Goal: Find specific page/section: Find specific page/section

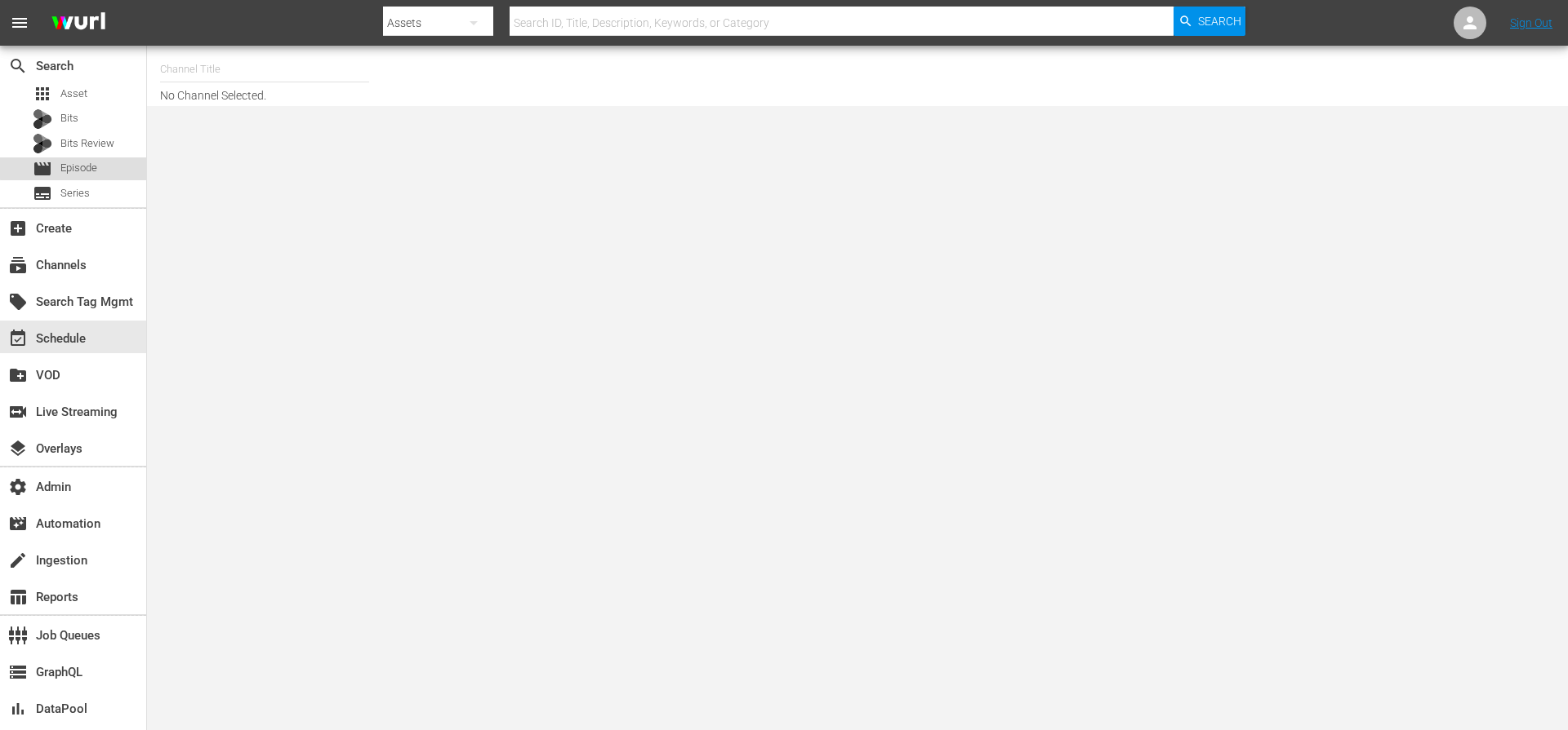
click at [87, 166] on span "Episode" at bounding box center [79, 168] width 37 height 16
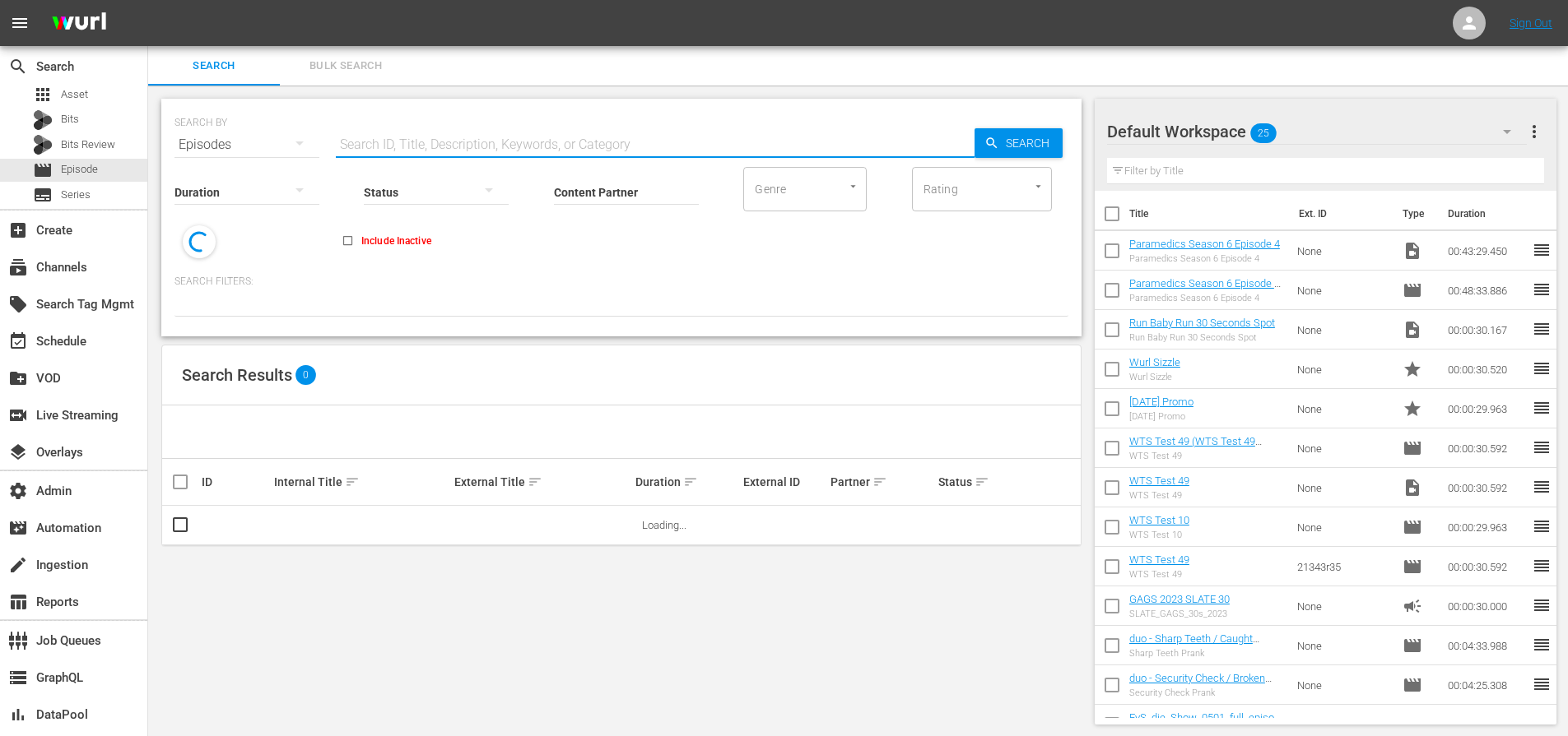
click at [480, 137] on input "text" at bounding box center [655, 144] width 639 height 39
paste input "Vanished: [PERSON_NAME] and Selah"
type input "Vanished: [PERSON_NAME] and Selah"
click at [1010, 150] on span "Search" at bounding box center [1030, 143] width 63 height 29
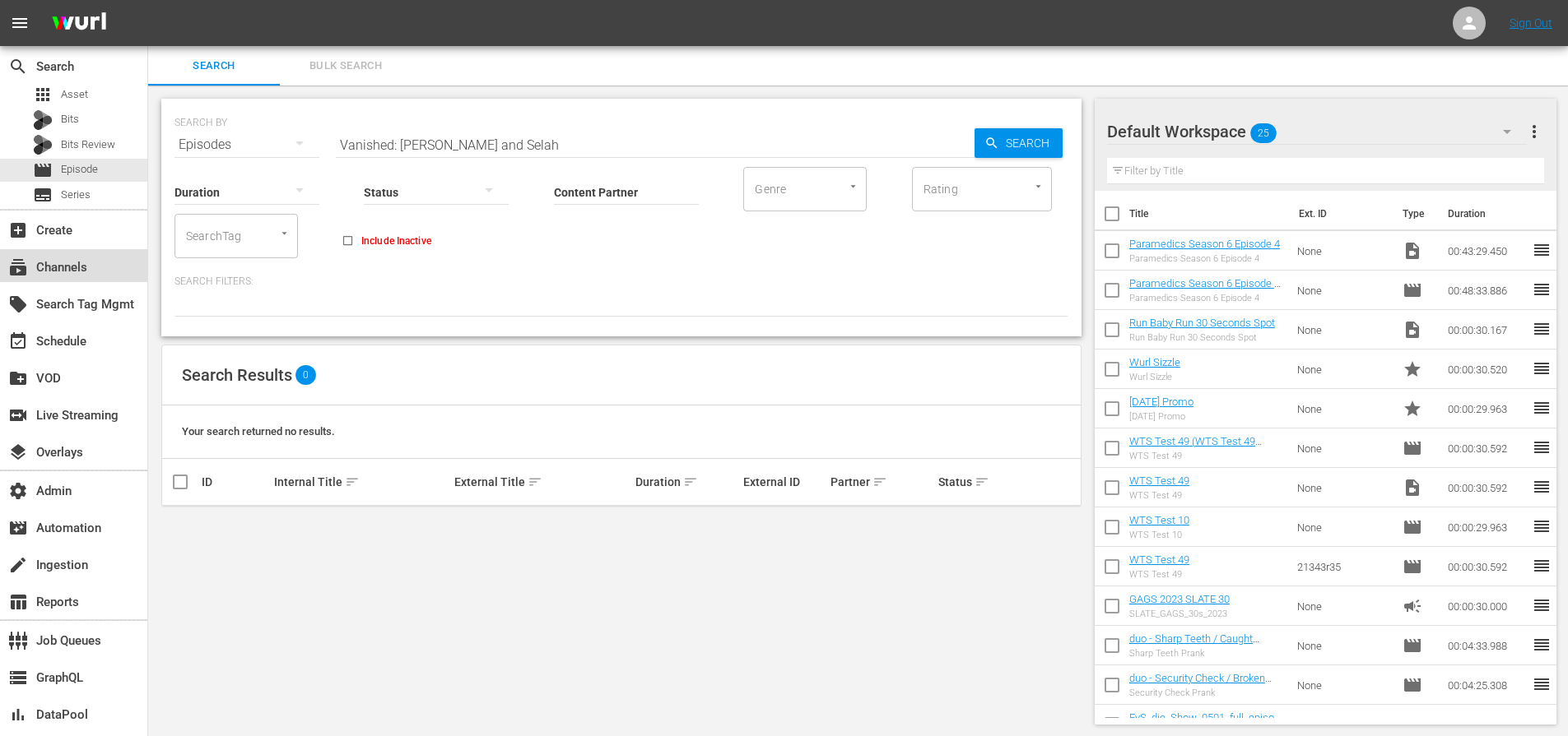
click at [70, 253] on div "subscriptions Channels" at bounding box center [73, 266] width 147 height 33
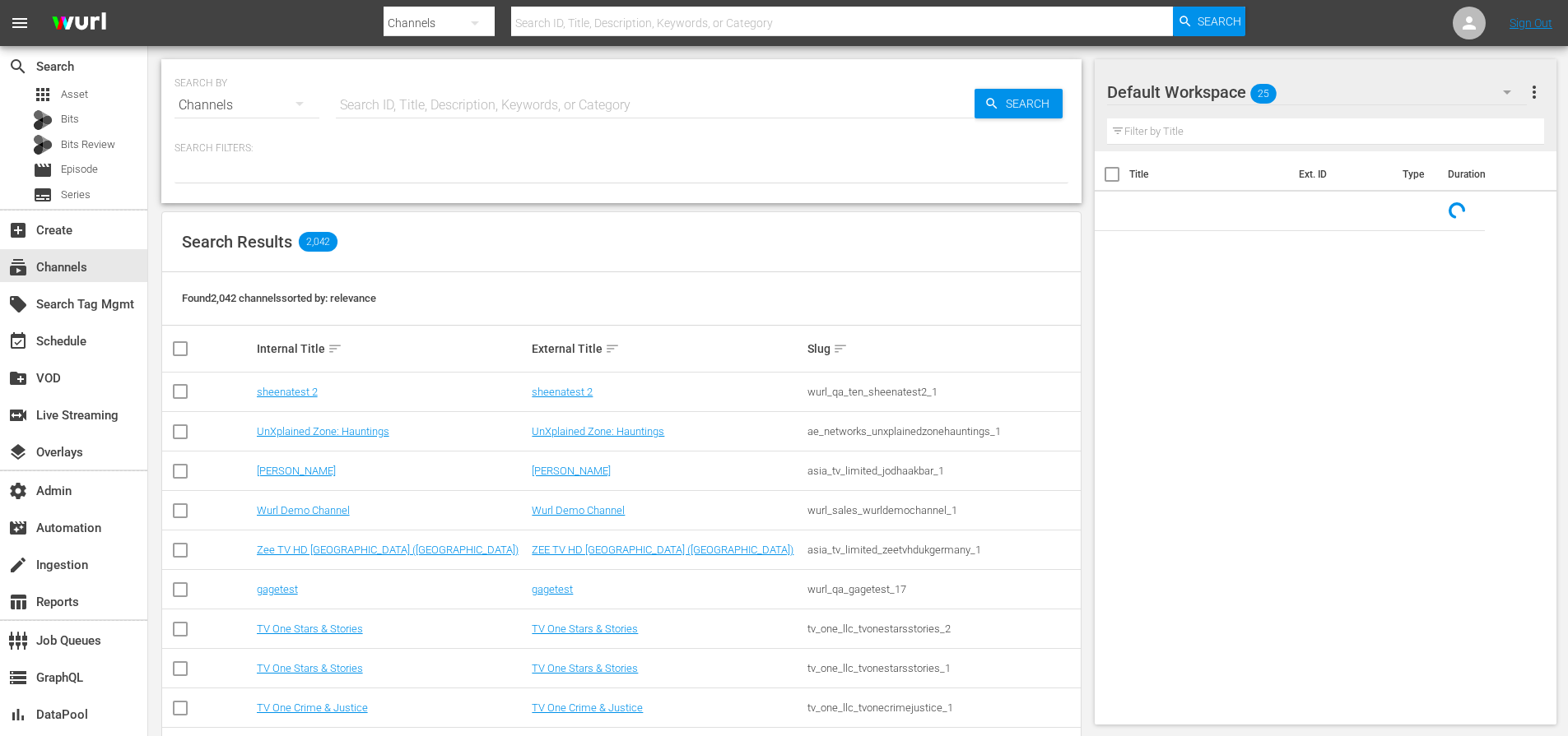
click at [462, 102] on input "text" at bounding box center [655, 105] width 639 height 39
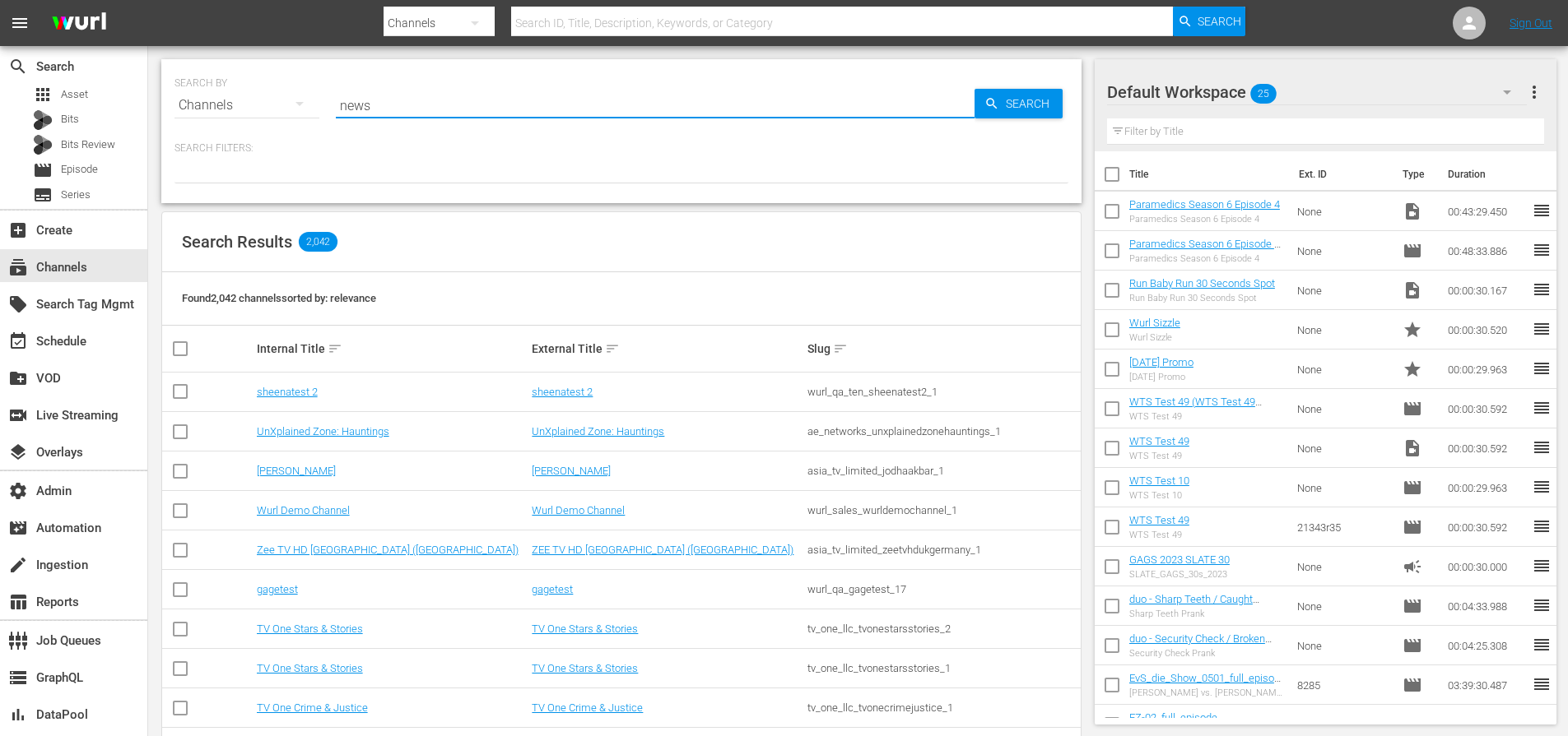
type input "news"
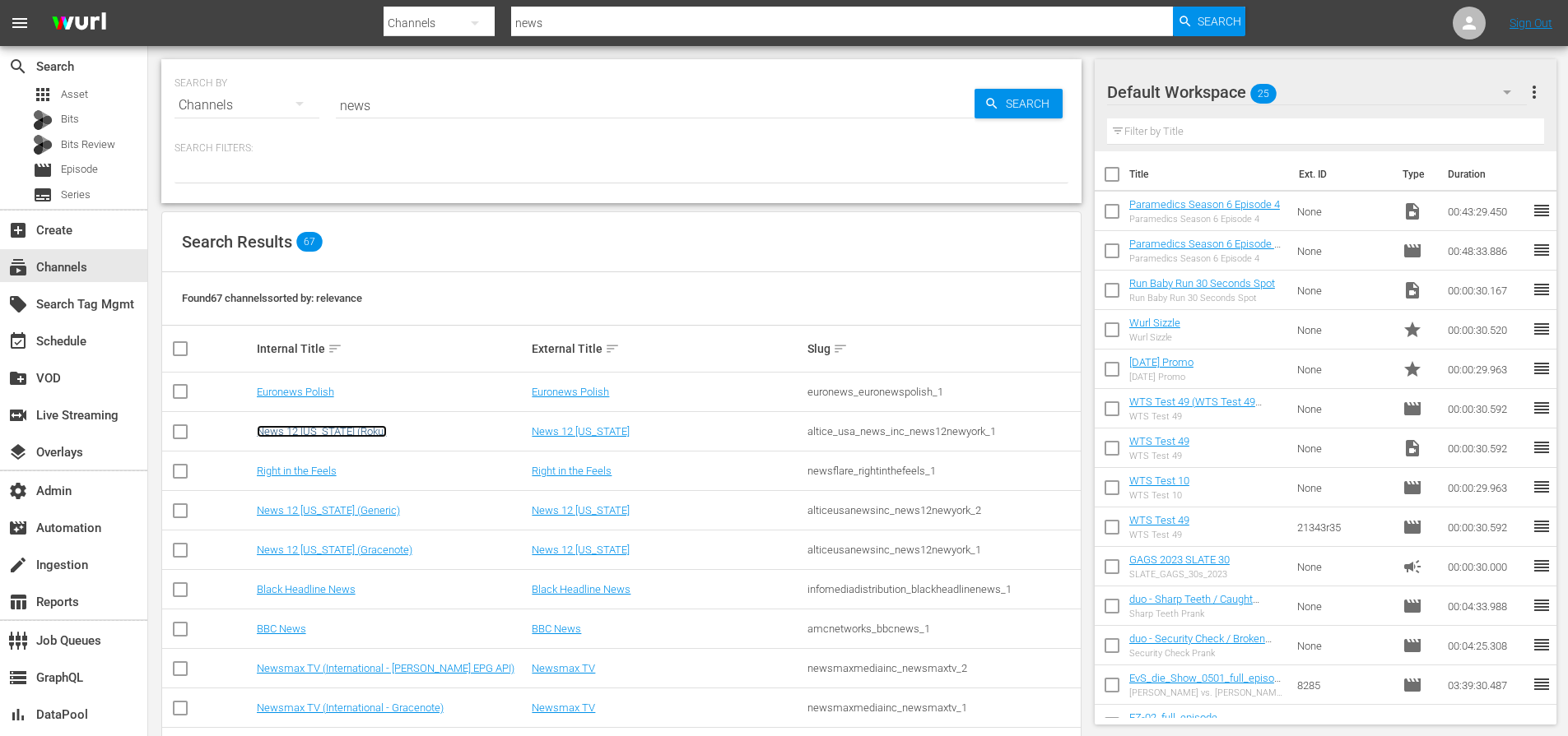
click at [370, 426] on link "News 12 [US_STATE] (Roku)" at bounding box center [322, 431] width 130 height 12
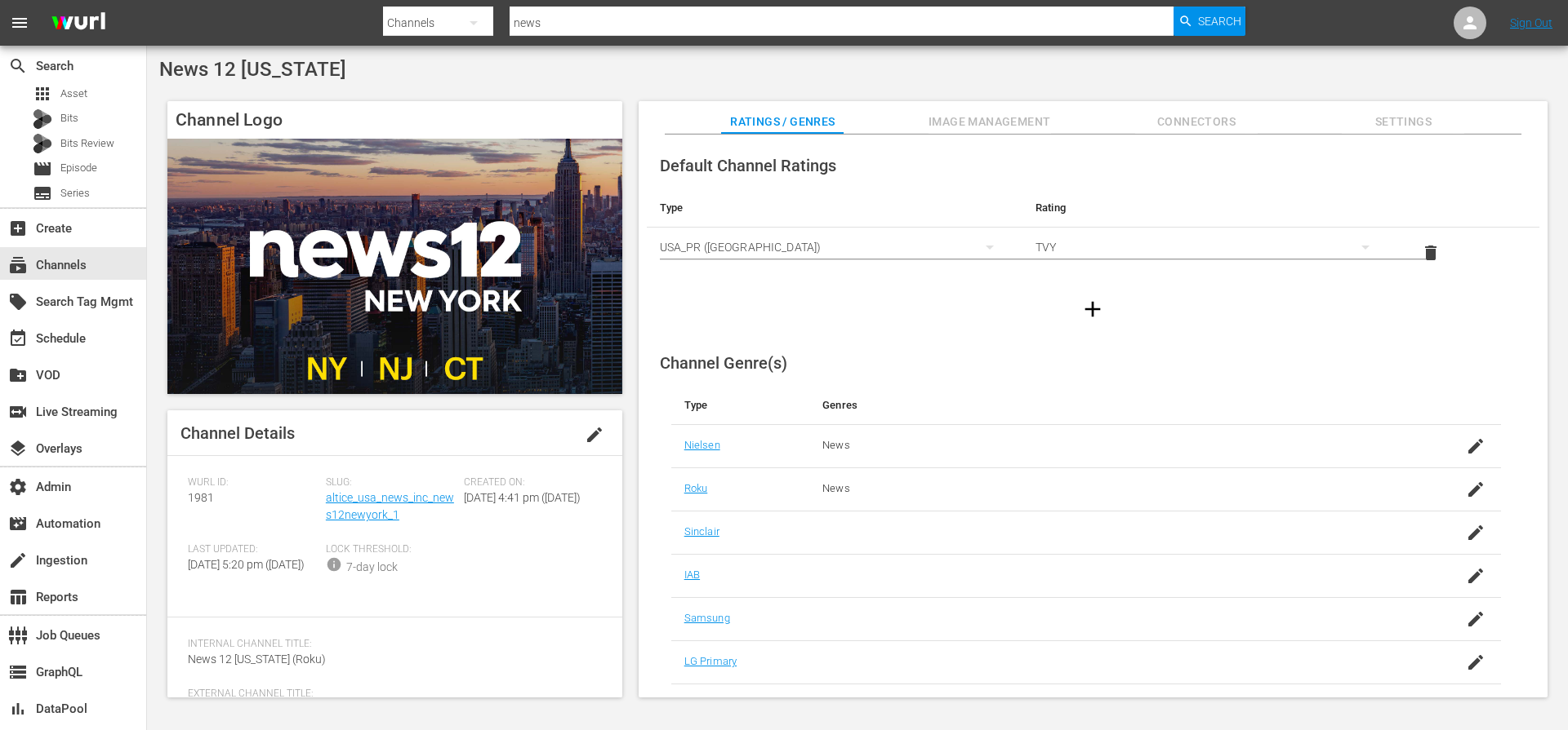
click at [89, 356] on div "create_new_folder VOD" at bounding box center [73, 375] width 146 height 37
click at [88, 346] on div "event_available Schedule" at bounding box center [73, 337] width 146 height 33
